Goal: Navigation & Orientation: Go to known website

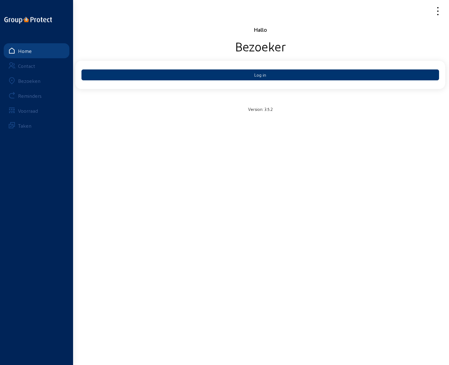
click at [170, 335] on main "Hallo Bezoeker Log in Version: 3.5.2 Home Contact Bezoeken Reminders Voorraad T…" at bounding box center [224, 173] width 449 height 346
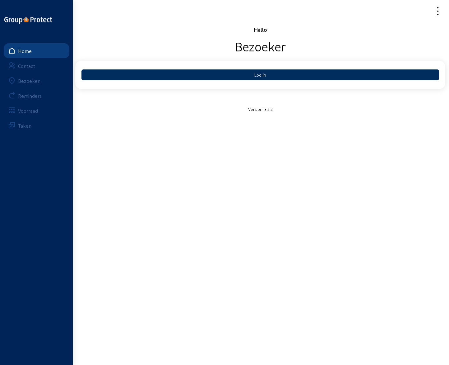
click at [258, 73] on button "Log in" at bounding box center [260, 74] width 358 height 11
